Goal: Information Seeking & Learning: Learn about a topic

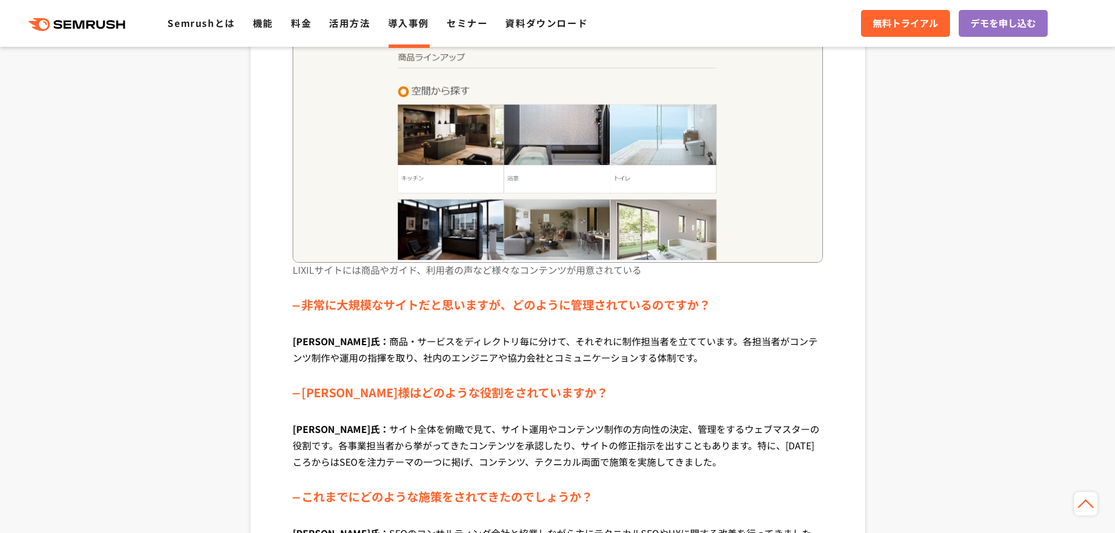
scroll to position [878, 0]
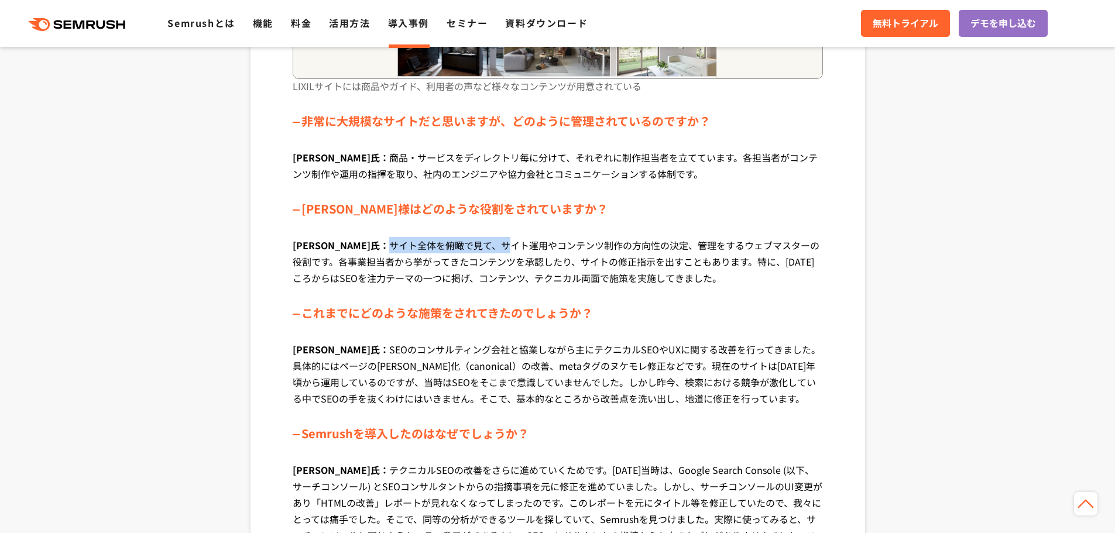
drag, startPoint x: 397, startPoint y: 249, endPoint x: 476, endPoint y: 249, distance: 79.0
click at [452, 249] on p "長嶺氏： サイト全体を俯瞰で見て、サイト運用やコンテンツ制作の方向性の決定、管理をするウェブマスターの役割です。各事業担当者から挙がってきたコンテンツを承認し…" at bounding box center [558, 270] width 530 height 67
click at [476, 249] on p "長嶺氏： サイト全体を俯瞰で見て、サイト運用やコンテンツ制作の方向性の決定、管理をするウェブマスターの役割です。各事業担当者から挙がってきたコンテンツを承認し…" at bounding box center [558, 270] width 530 height 67
drag, startPoint x: 478, startPoint y: 249, endPoint x: 569, endPoint y: 256, distance: 91.5
click at [537, 253] on p "長嶺氏： サイト全体を俯瞰で見て、サイト運用やコンテンツ制作の方向性の決定、管理をするウェブマスターの役割です。各事業担当者から挙がってきたコンテンツを承認し…" at bounding box center [558, 270] width 530 height 67
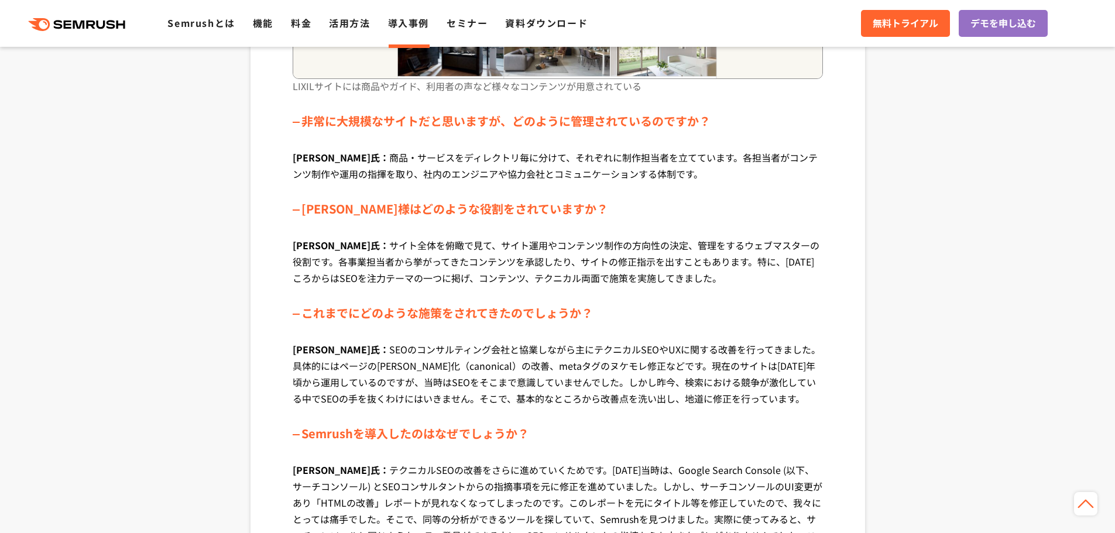
click at [574, 258] on p "長嶺氏： サイト全体を俯瞰で見て、サイト運用やコンテンツ制作の方向性の決定、管理をするウェブマスターの役割です。各事業担当者から挙がってきたコンテンツを承認し…" at bounding box center [558, 270] width 530 height 67
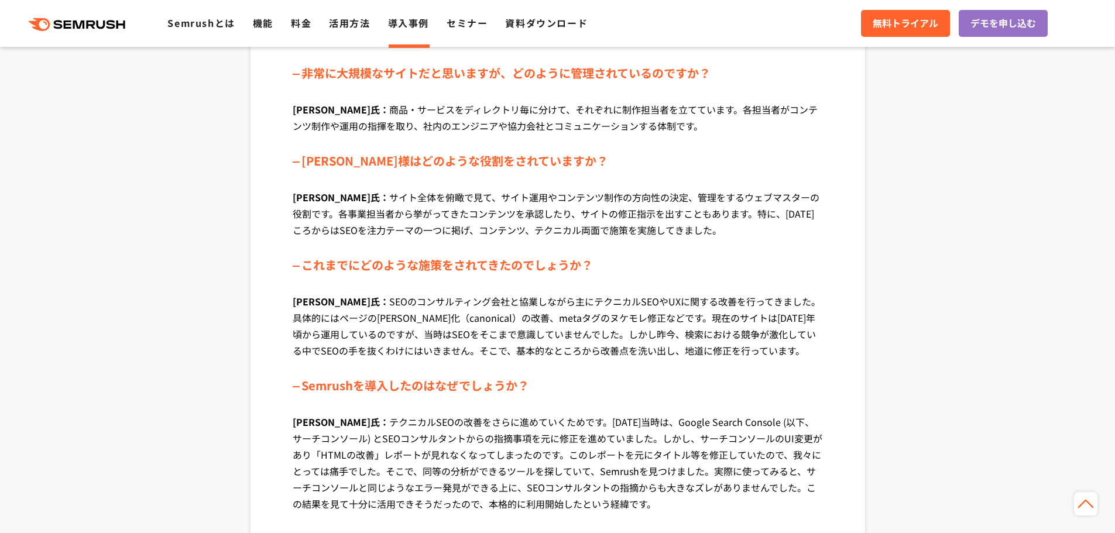
scroll to position [995, 0]
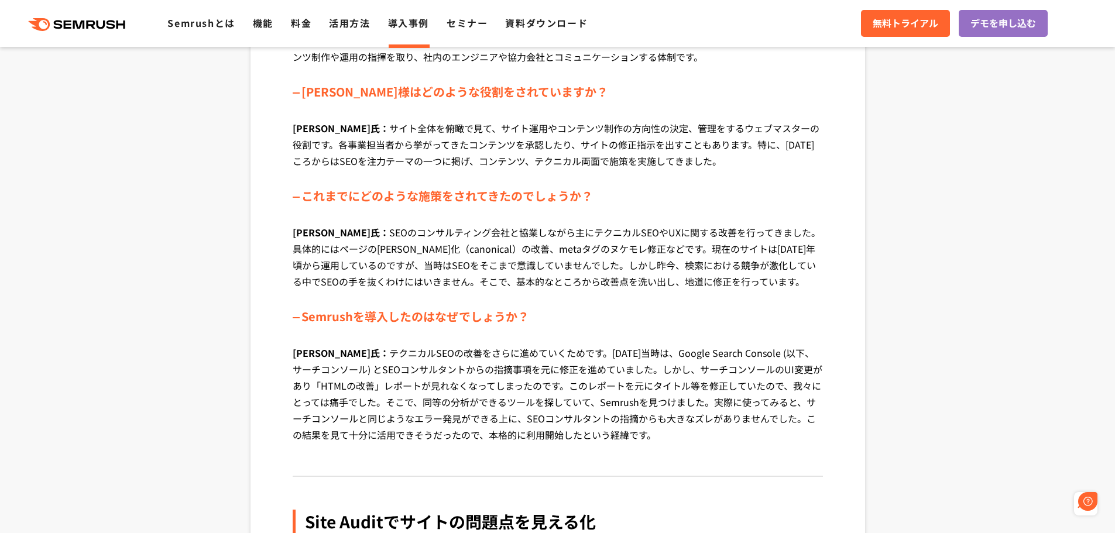
click at [431, 236] on p "長嶺氏： SEOのコンサルティング会社と協業しながら主にテクニカルSEOやUXに関する改善を行ってきました。具体的にはページの正規化（canonical）の改…" at bounding box center [558, 265] width 530 height 83
drag, startPoint x: 503, startPoint y: 235, endPoint x: 536, endPoint y: 238, distance: 32.4
click at [536, 238] on p "長嶺氏： SEOのコンサルティング会社と協業しながら主にテクニカルSEOやUXに関する改善を行ってきました。具体的にはページの正規化（canonical）の改…" at bounding box center [558, 265] width 530 height 83
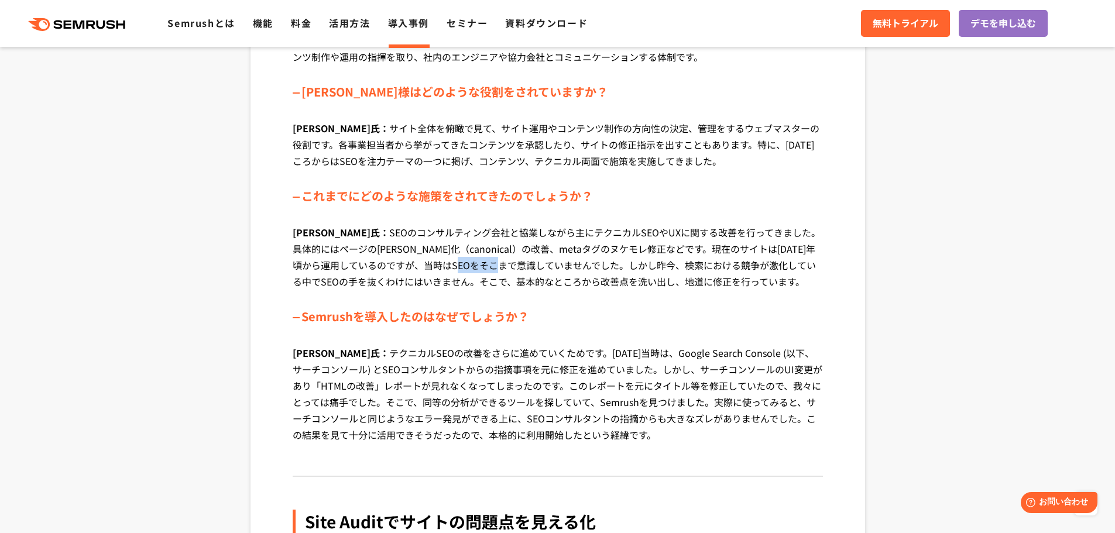
drag, startPoint x: 456, startPoint y: 258, endPoint x: 530, endPoint y: 266, distance: 74.2
click at [528, 266] on p "長嶺氏： SEOのコンサルティング会社と協業しながら主にテクニカルSEOやUXに関する改善を行ってきました。具体的にはページの正規化（canonical）の改…" at bounding box center [558, 265] width 530 height 83
click at [530, 266] on p "長嶺氏： SEOのコンサルティング会社と協業しながら主にテクニカルSEOやUXに関する改善を行ってきました。具体的にはページの正規化（canonical）の改…" at bounding box center [558, 265] width 530 height 83
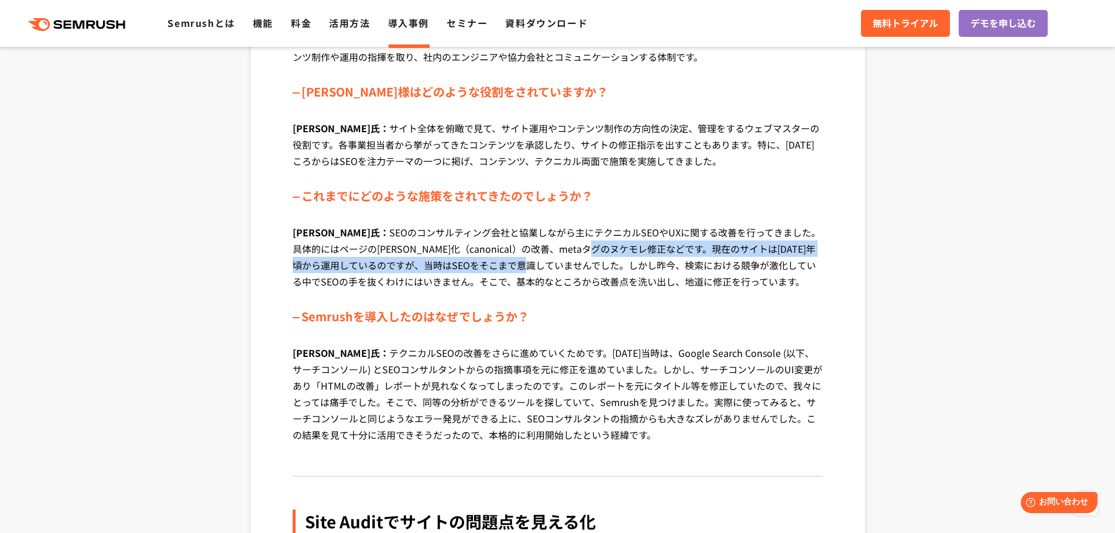
drag, startPoint x: 532, startPoint y: 257, endPoint x: 585, endPoint y: 255, distance: 52.7
click at [585, 255] on p "長嶺氏： SEOのコンサルティング会社と協業しながら主にテクニカルSEOやUXに関する改善を行ってきました。具体的にはページの正規化（canonical）の改…" at bounding box center [558, 265] width 530 height 83
click at [593, 255] on p "長嶺氏： SEOのコンサルティング会社と協業しながら主にテクニカルSEOやUXに関する改善を行ってきました。具体的にはページの正規化（canonical）の改…" at bounding box center [558, 265] width 530 height 83
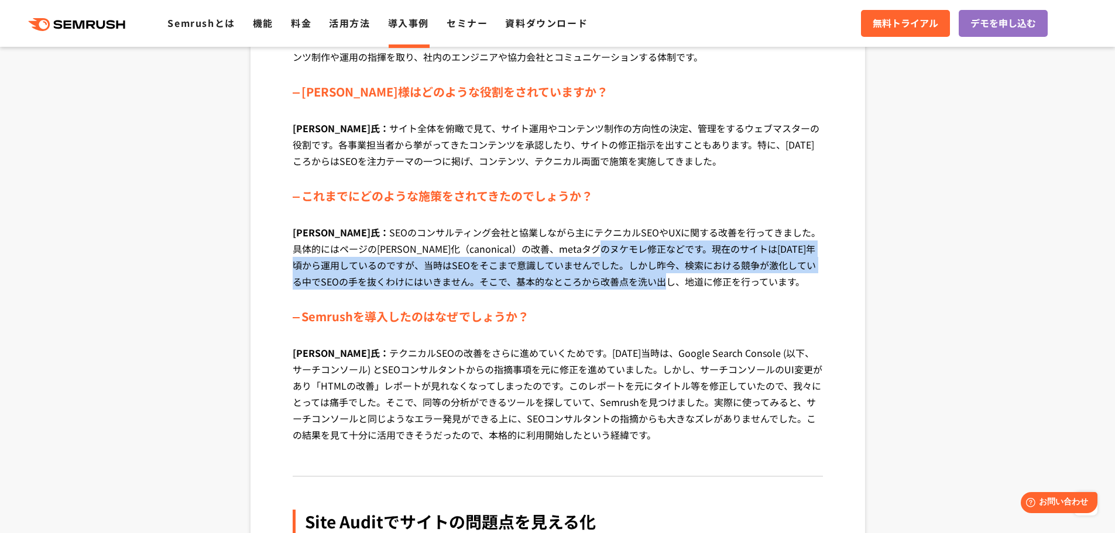
drag, startPoint x: 593, startPoint y: 255, endPoint x: 671, endPoint y: 283, distance: 83.0
click at [671, 283] on p "長嶺氏： SEOのコンサルティング会社と協業しながら主にテクニカルSEOやUXに関する改善を行ってきました。具体的にはページの正規化（canonical）の改…" at bounding box center [558, 265] width 530 height 83
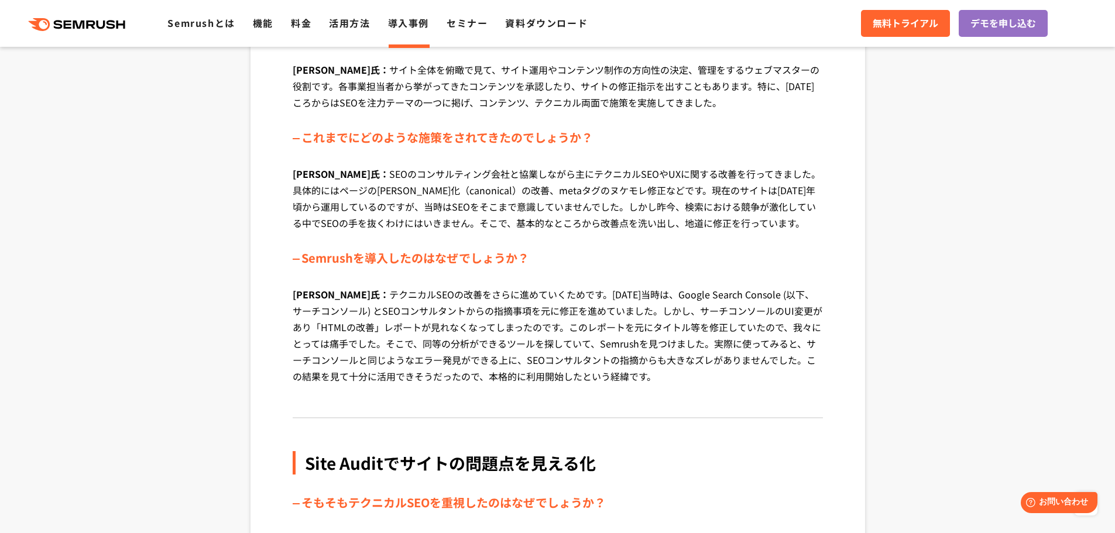
click at [418, 293] on p "長嶺氏： テクニカルSEOの改善をさらに進めていくためです。2018年当時は、Google Search Console (以下、サーチコンソール) とSEO…" at bounding box center [558, 344] width 530 height 116
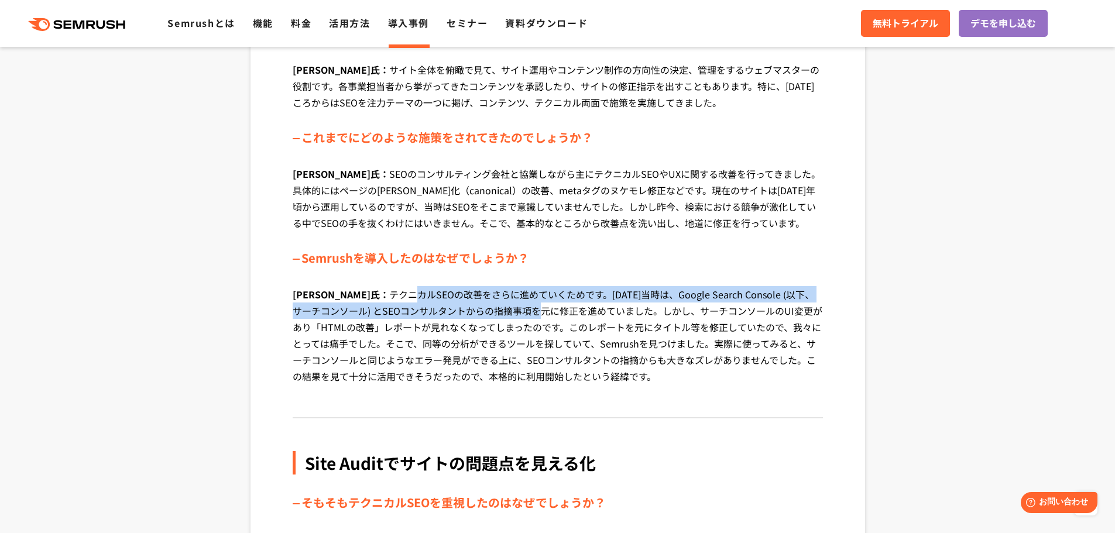
drag, startPoint x: 436, startPoint y: 306, endPoint x: 518, endPoint y: 307, distance: 81.9
click at [510, 307] on p "長嶺氏： テクニカルSEOの改善をさらに進めていくためです。2018年当時は、Google Search Console (以下、サーチコンソール) とSEO…" at bounding box center [558, 344] width 530 height 116
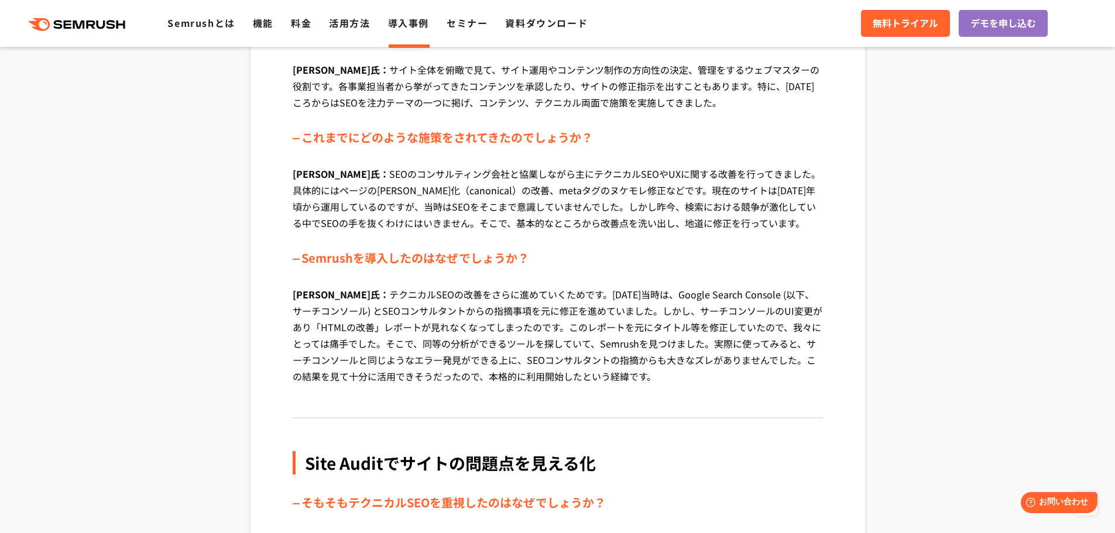
click at [518, 307] on p "長嶺氏： テクニカルSEOの改善をさらに進めていくためです。2018年当時は、Google Search Console (以下、サーチコンソール) とSEO…" at bounding box center [558, 344] width 530 height 116
drag, startPoint x: 459, startPoint y: 372, endPoint x: 625, endPoint y: 366, distance: 166.3
click at [609, 368] on p "長嶺氏： テクニカルSEOの改善をさらに進めていくためです。2018年当時は、Google Search Console (以下、サーチコンソール) とSEO…" at bounding box center [558, 344] width 530 height 116
click at [626, 366] on p "長嶺氏： テクニカルSEOの改善をさらに進めていくためです。2018年当時は、Google Search Console (以下、サーチコンソール) とSEO…" at bounding box center [558, 344] width 530 height 116
drag, startPoint x: 533, startPoint y: 358, endPoint x: 666, endPoint y: 363, distance: 133.0
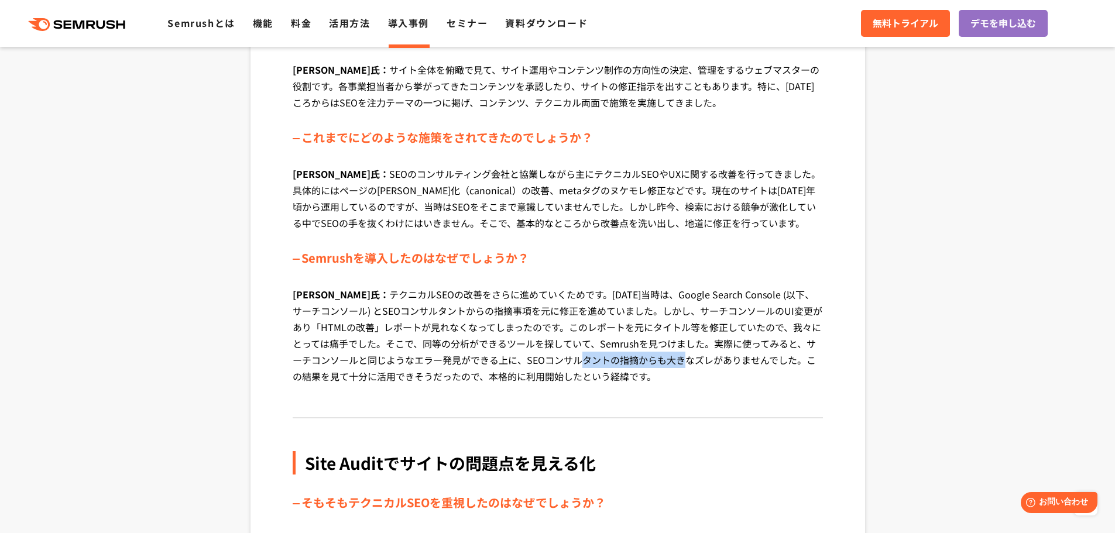
click at [646, 363] on p "長嶺氏： テクニカルSEOの改善をさらに進めていくためです。2018年当時は、Google Search Console (以下、サーチコンソール) とSEO…" at bounding box center [558, 344] width 530 height 116
click at [666, 363] on p "長嶺氏： テクニカルSEOの改善をさらに進めていくためです。2018年当時は、Google Search Console (以下、サーチコンソール) とSEO…" at bounding box center [558, 344] width 530 height 116
drag, startPoint x: 495, startPoint y: 365, endPoint x: 580, endPoint y: 366, distance: 85.5
click at [577, 366] on p "長嶺氏： テクニカルSEOの改善をさらに進めていくためです。2018年当時は、Google Search Console (以下、サーチコンソール) とSEO…" at bounding box center [558, 344] width 530 height 116
click at [580, 366] on p "長嶺氏： テクニカルSEOの改善をさらに進めていくためです。2018年当時は、Google Search Console (以下、サーチコンソール) とSEO…" at bounding box center [558, 344] width 530 height 116
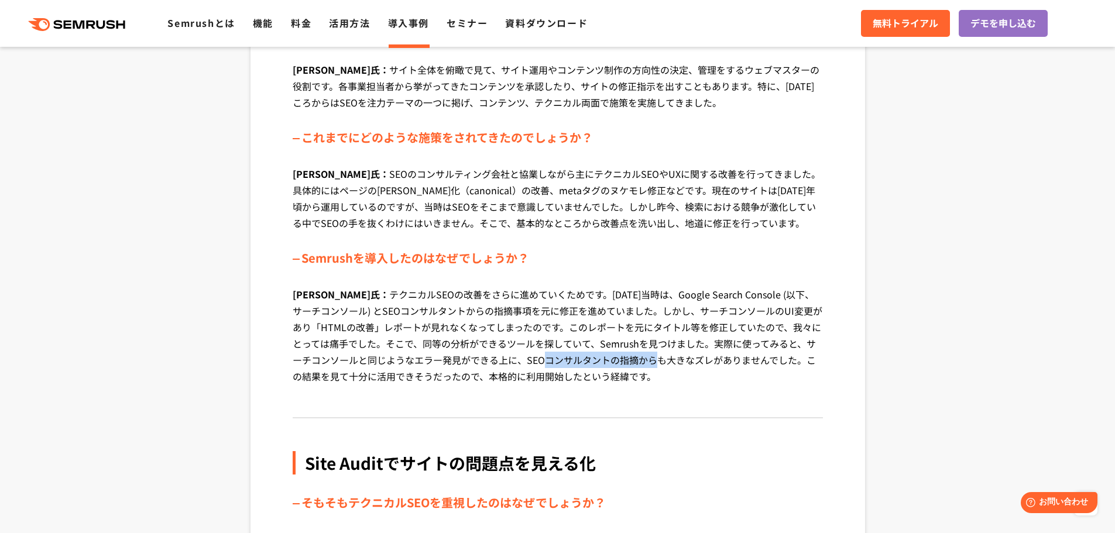
drag, startPoint x: 497, startPoint y: 366, endPoint x: 692, endPoint y: 363, distance: 194.9
click at [668, 363] on p "長嶺氏： テクニカルSEOの改善をさらに進めていくためです。2018年当時は、Google Search Console (以下、サーチコンソール) とSEO…" at bounding box center [558, 344] width 530 height 116
click at [706, 363] on p "長嶺氏： テクニカルSEOの改善をさらに進めていくためです。2018年当時は、Google Search Console (以下、サーチコンソール) とSEO…" at bounding box center [558, 344] width 530 height 116
drag, startPoint x: 410, startPoint y: 372, endPoint x: 591, endPoint y: 378, distance: 181.0
click at [535, 375] on p "長嶺氏： テクニカルSEOの改善をさらに進めていくためです。2018年当時は、Google Search Console (以下、サーチコンソール) とSEO…" at bounding box center [558, 344] width 530 height 116
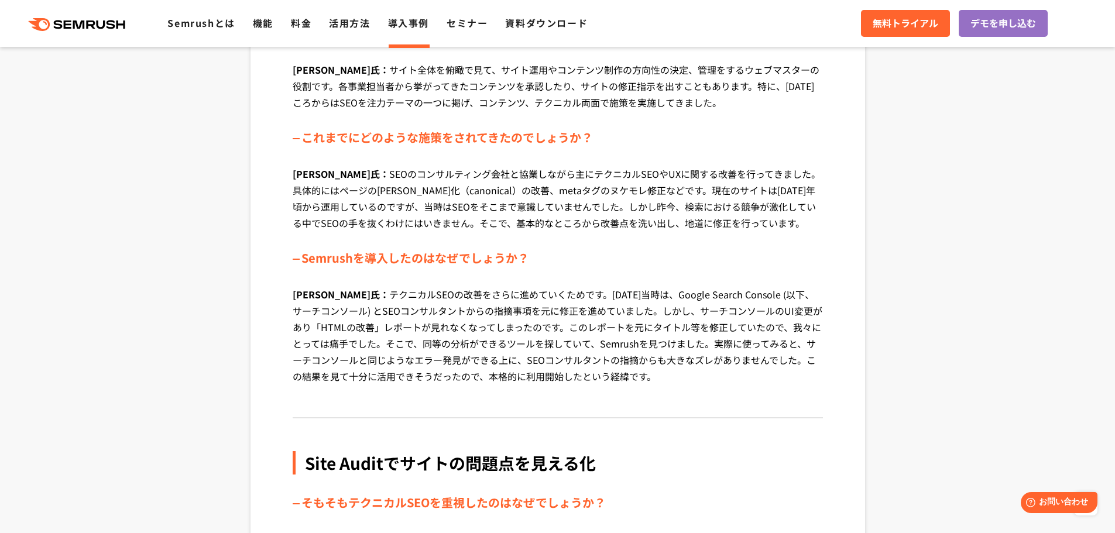
drag, startPoint x: 591, startPoint y: 378, endPoint x: 608, endPoint y: 379, distance: 17.0
click at [591, 378] on p "長嶺氏： テクニカルSEOの改善をさらに進めていくためです。2018年当時は、Google Search Console (以下、サーチコンソール) とSEO…" at bounding box center [558, 344] width 530 height 116
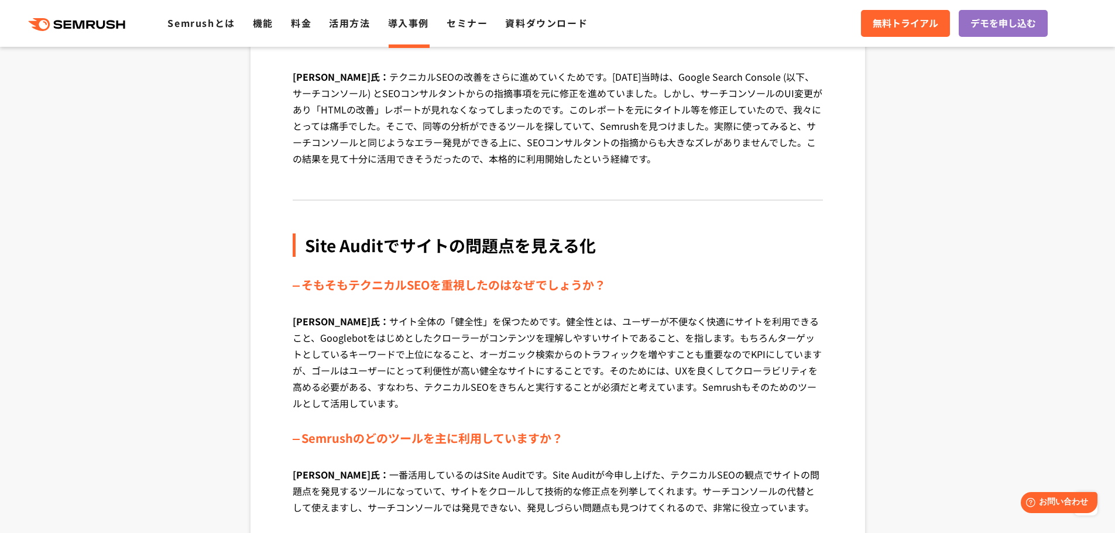
scroll to position [1346, 0]
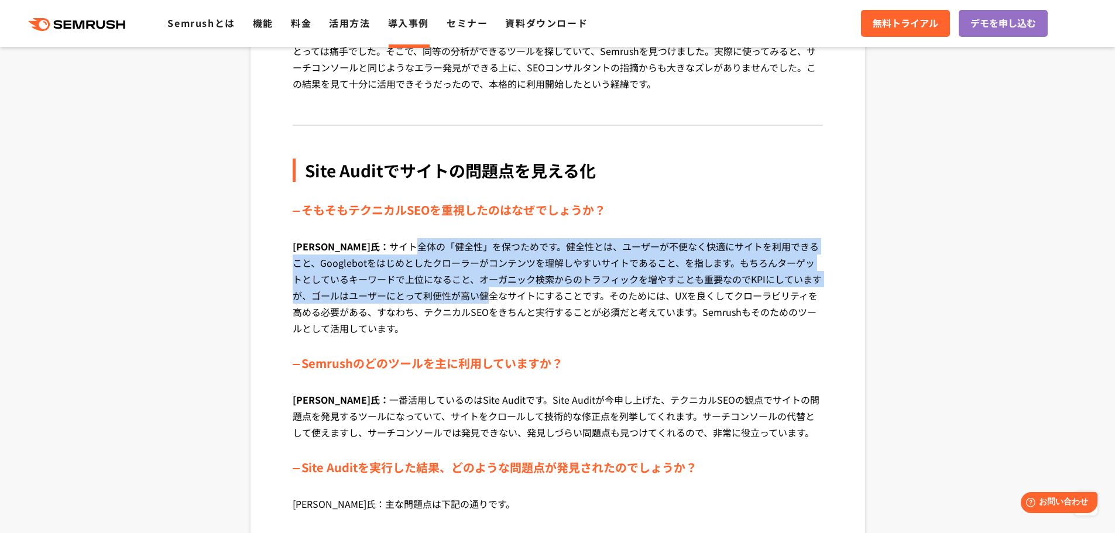
drag, startPoint x: 361, startPoint y: 252, endPoint x: 466, endPoint y: 291, distance: 112.6
click at [466, 291] on p "[PERSON_NAME]氏： サイト全体の「健全性」を保つためです。健全性とは、ユーザーが不便なく快適にサイトを利用できること、Googlebotをはじめと…" at bounding box center [558, 296] width 530 height 116
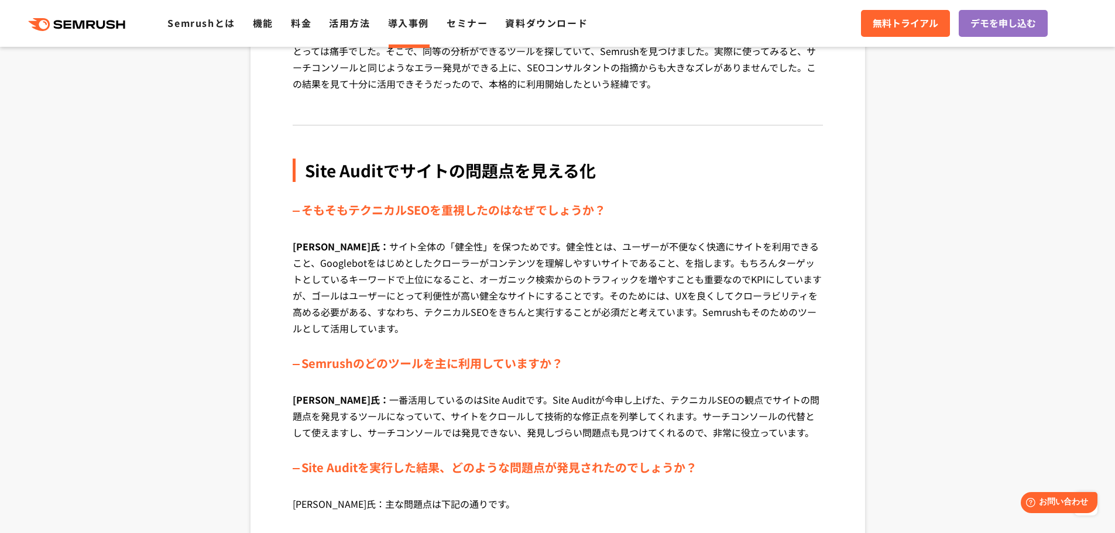
click at [512, 302] on p "長嶺氏： サイト全体の「健全性」を保つためです。健全性とは、ユーザーが不便なく快適にサイトを利用できること、Googlebotをはじめとしたクローラーがコンテ…" at bounding box center [558, 296] width 530 height 116
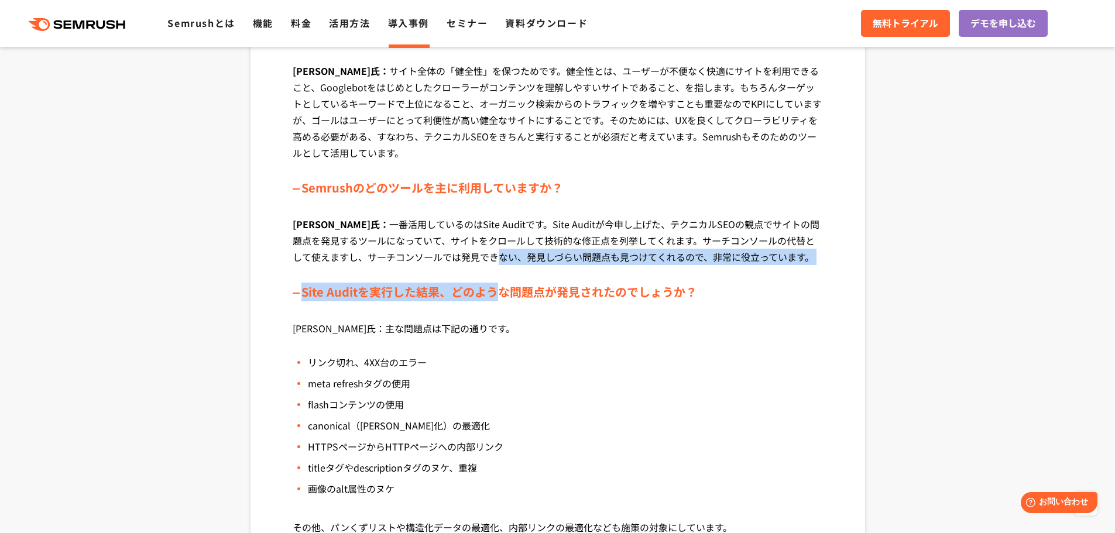
drag, startPoint x: 447, startPoint y: 279, endPoint x: 534, endPoint y: 298, distance: 89.9
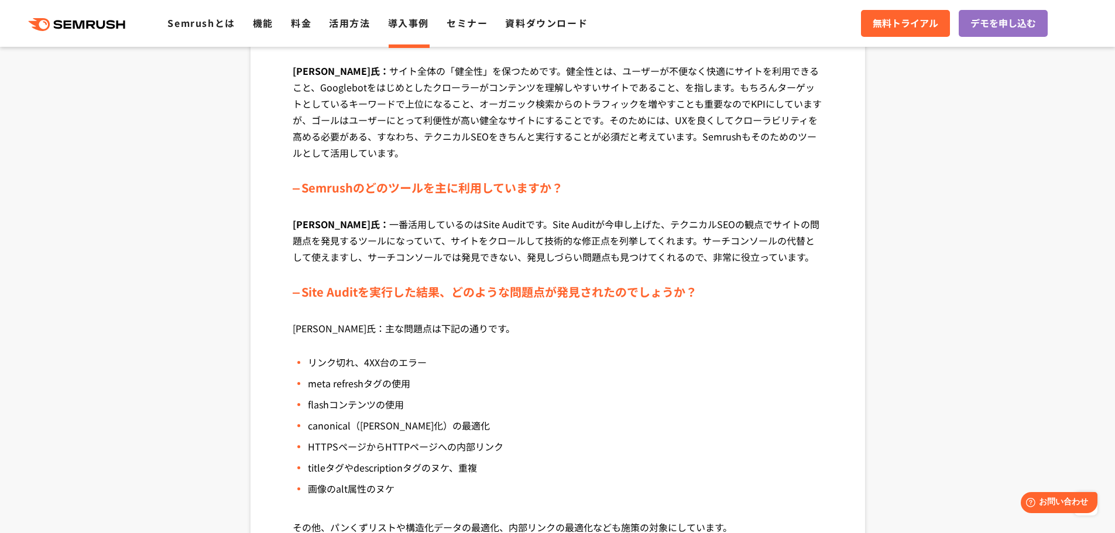
click at [540, 298] on div "Site Auditを実行した結果、どのような問題点が発見されたのでしょうか？" at bounding box center [558, 292] width 530 height 19
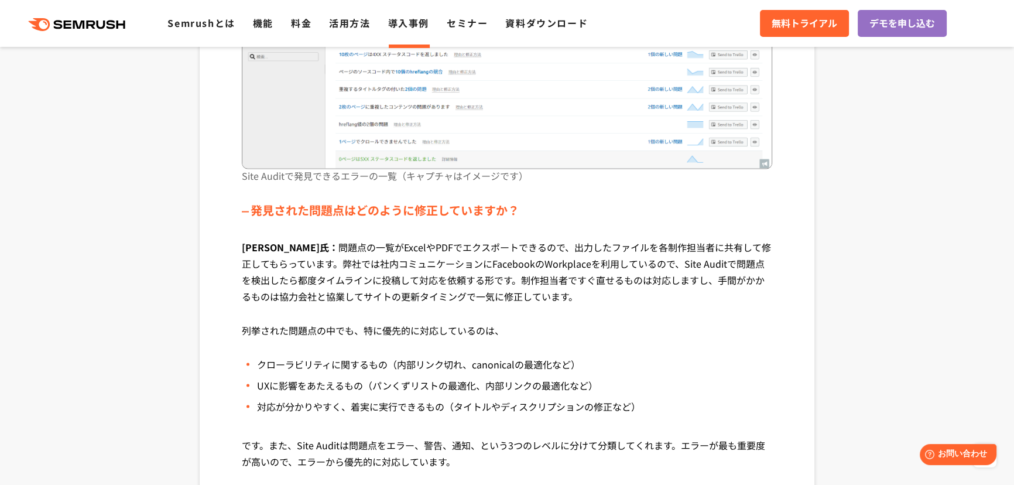
scroll to position [2562, 0]
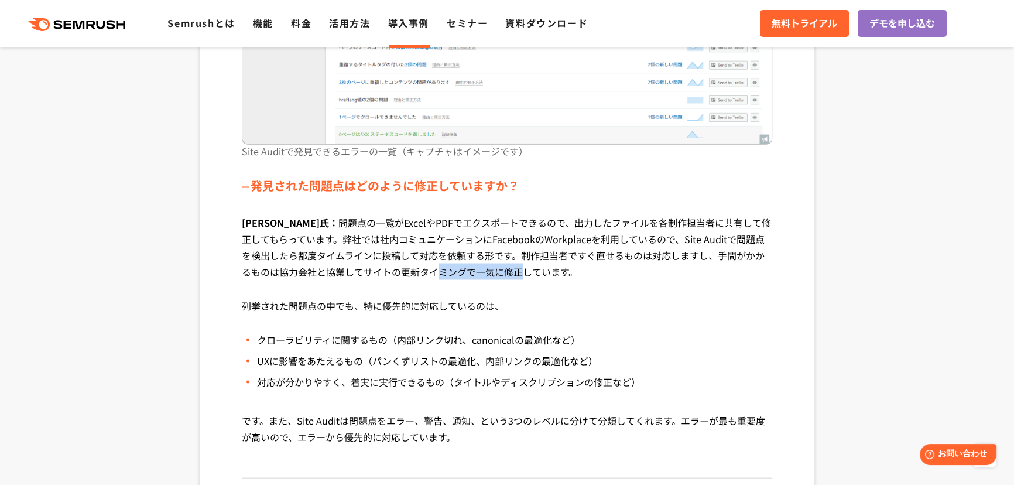
drag, startPoint x: 382, startPoint y: 272, endPoint x: 474, endPoint y: 288, distance: 93.3
click at [474, 288] on p "長嶺氏： 問題点の一覧がExcelやPDFでエクスポートできるので、出力したファイルを各制作担当者に共有して修正してもらっています。弊社では社内コミュニケーシ…" at bounding box center [507, 255] width 530 height 83
click at [496, 289] on p "長嶺氏： 問題点の一覧がExcelやPDFでエクスポートできるので、出力したファイルを各制作担当者に共有して修正してもらっています。弊社では社内コミュニケーシ…" at bounding box center [507, 255] width 530 height 83
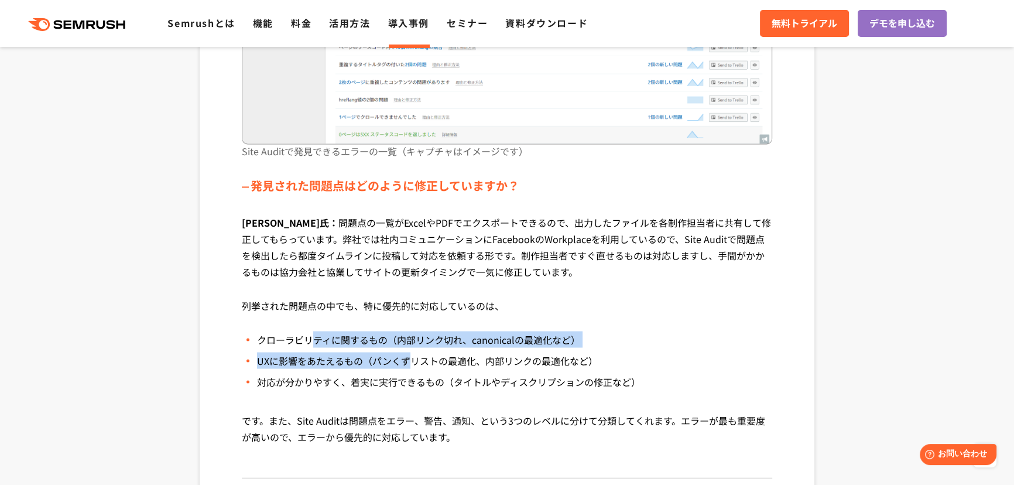
drag, startPoint x: 315, startPoint y: 338, endPoint x: 541, endPoint y: 354, distance: 227.0
click at [467, 349] on ul "クローラビリティに関するもの（内部リンク切れ、canonicalの最適化など） UXに影響をあたえるもの（パンくずリストの最適化、内部リンクの最適化など） 対…" at bounding box center [507, 371] width 530 height 81
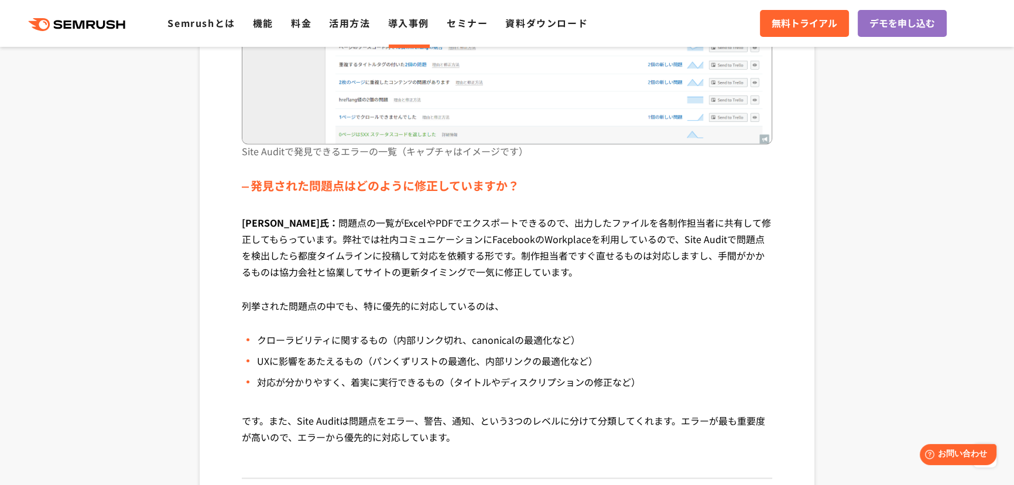
click at [580, 358] on li "UXに影響をあたえるもの（パンくずリストの最適化、内部リンクの最適化など）" at bounding box center [507, 360] width 530 height 16
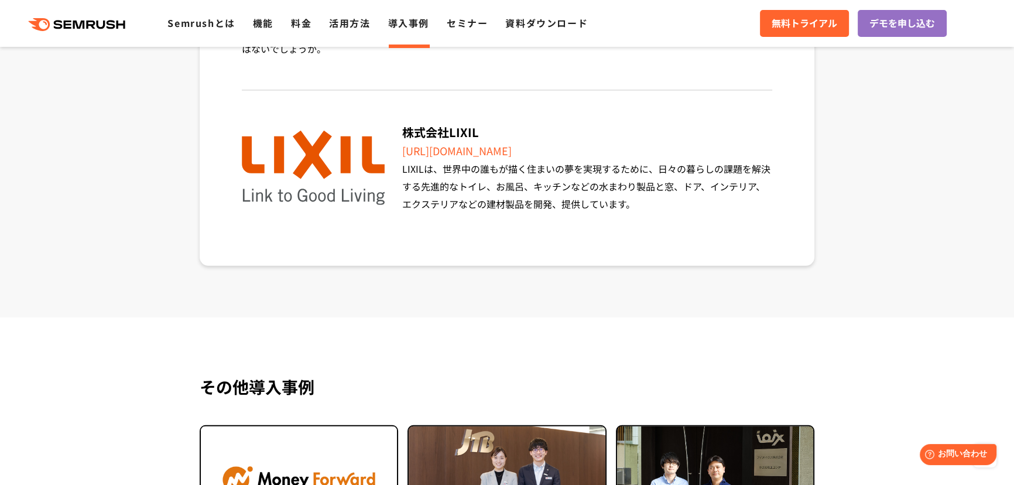
scroll to position [4371, 0]
